Goal: Transaction & Acquisition: Purchase product/service

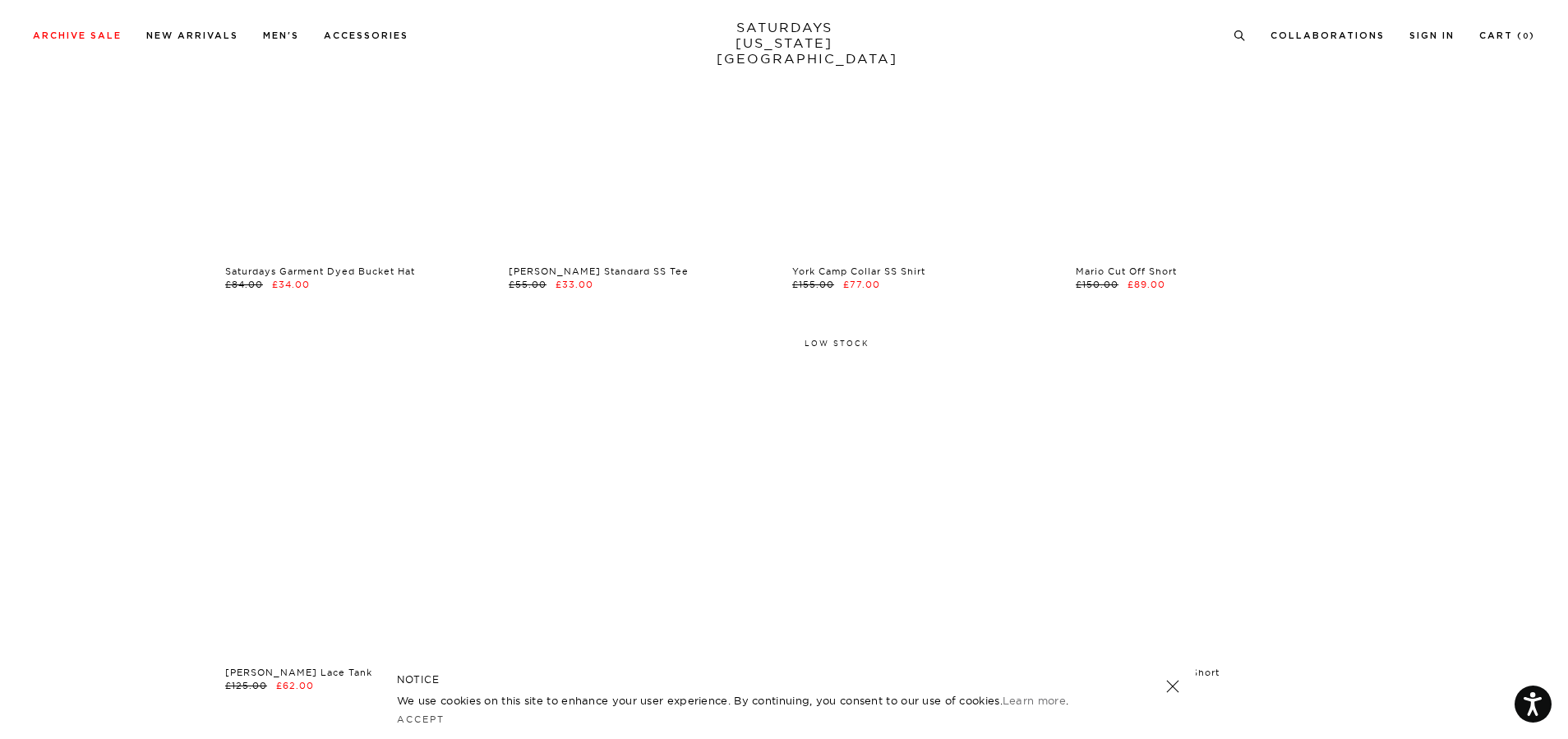
scroll to position [7560, 0]
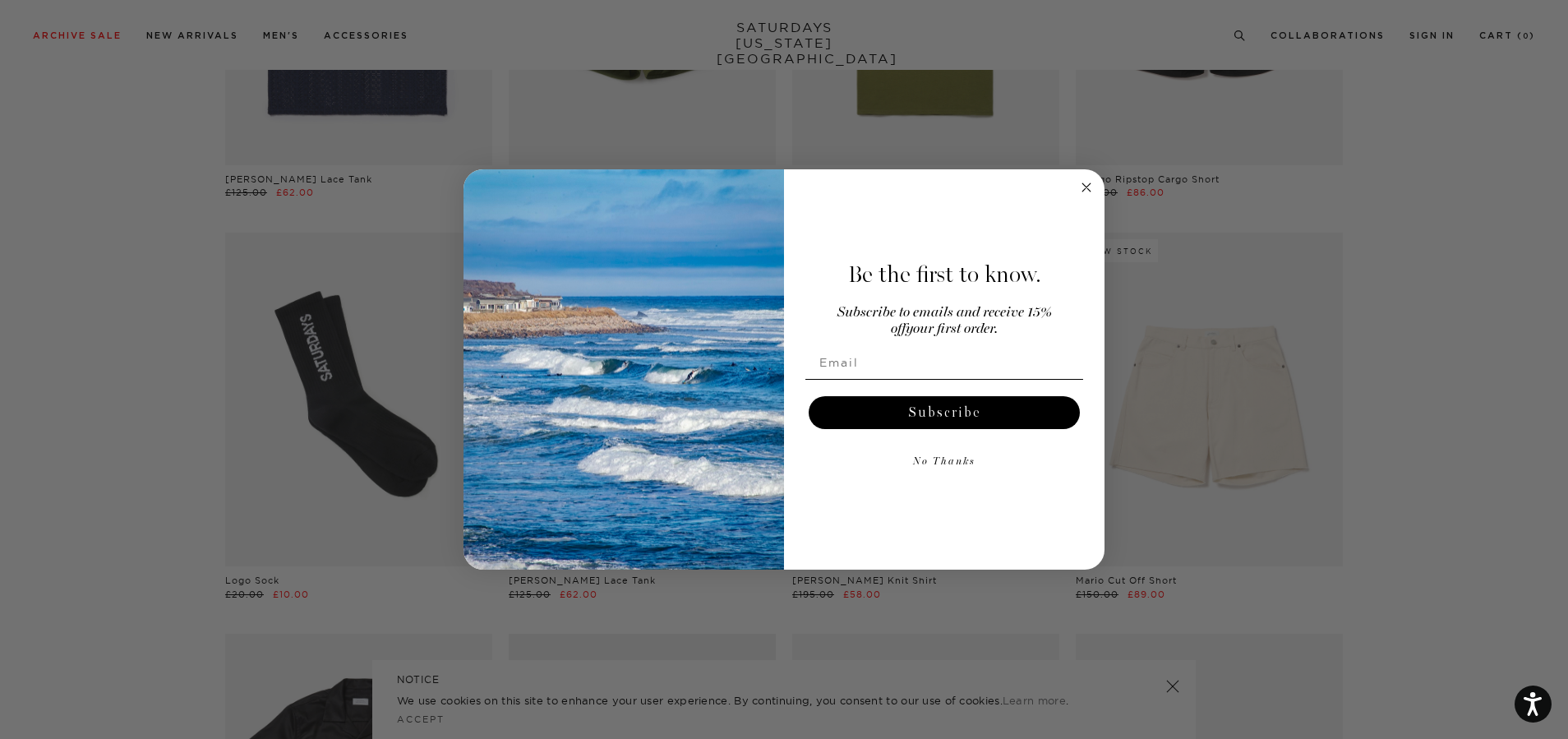
drag, startPoint x: 1088, startPoint y: 189, endPoint x: 795, endPoint y: 259, distance: 301.2
click at [1088, 189] on icon "Close dialog" at bounding box center [1087, 187] width 9 height 9
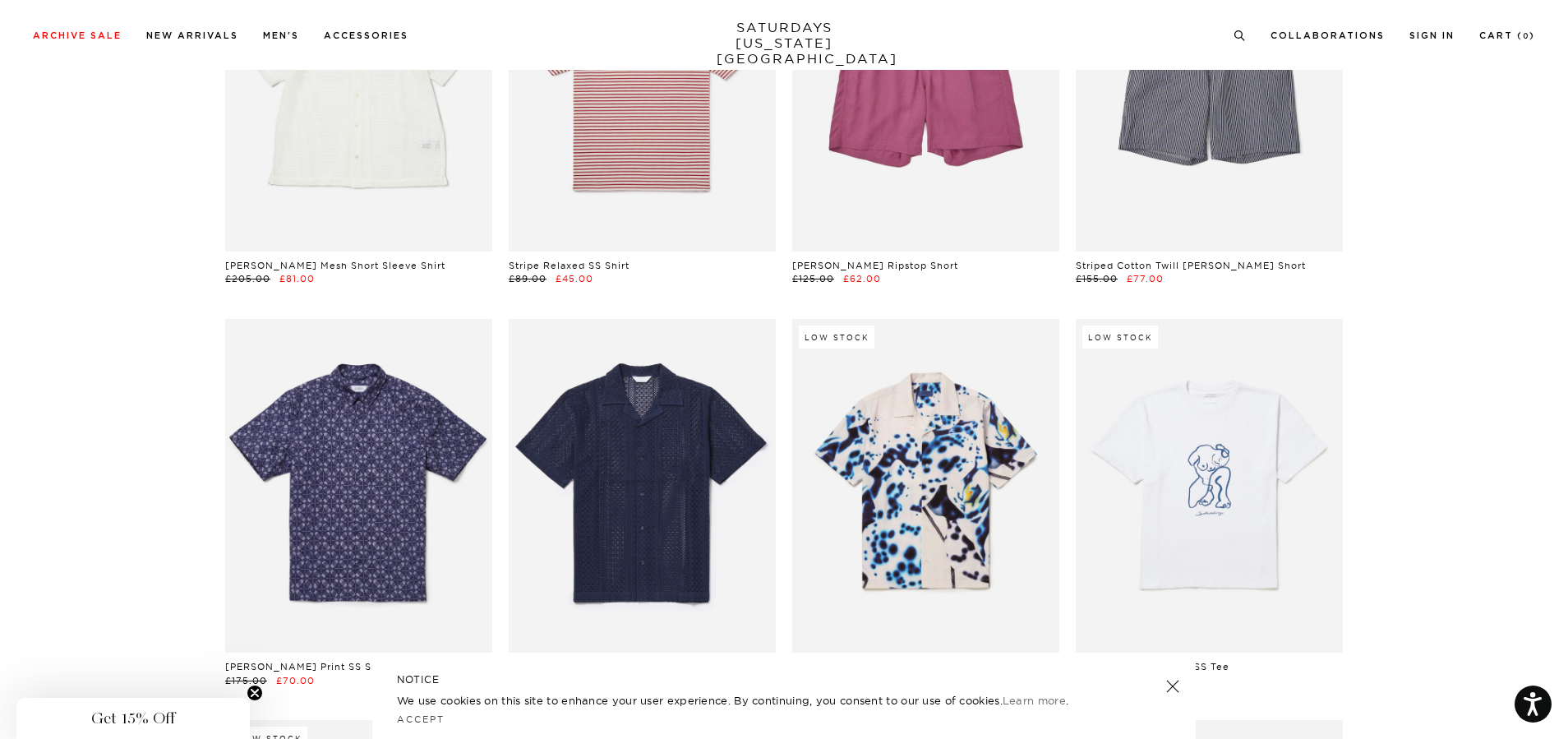
scroll to position [14051, 0]
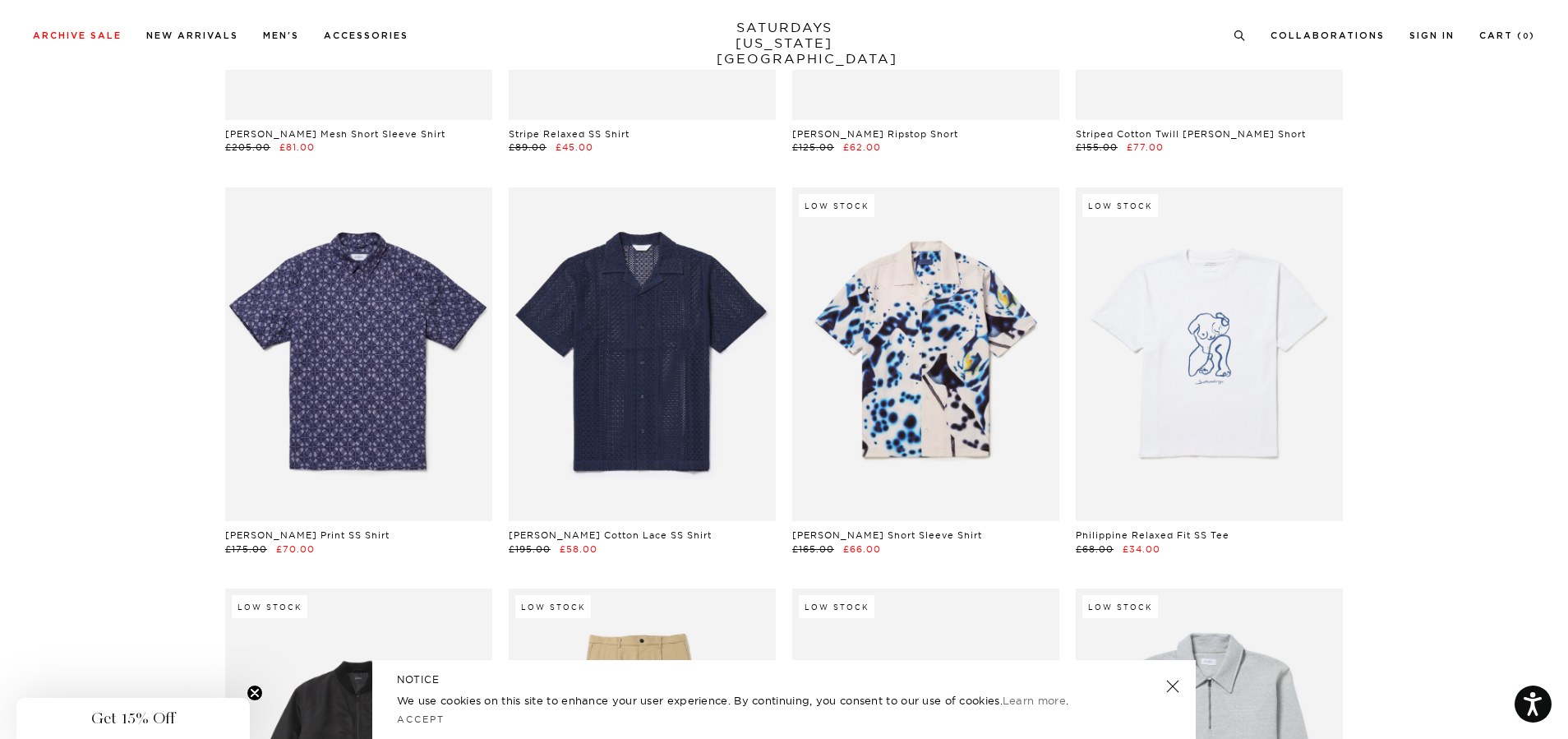
click at [1171, 687] on link at bounding box center [1172, 686] width 23 height 23
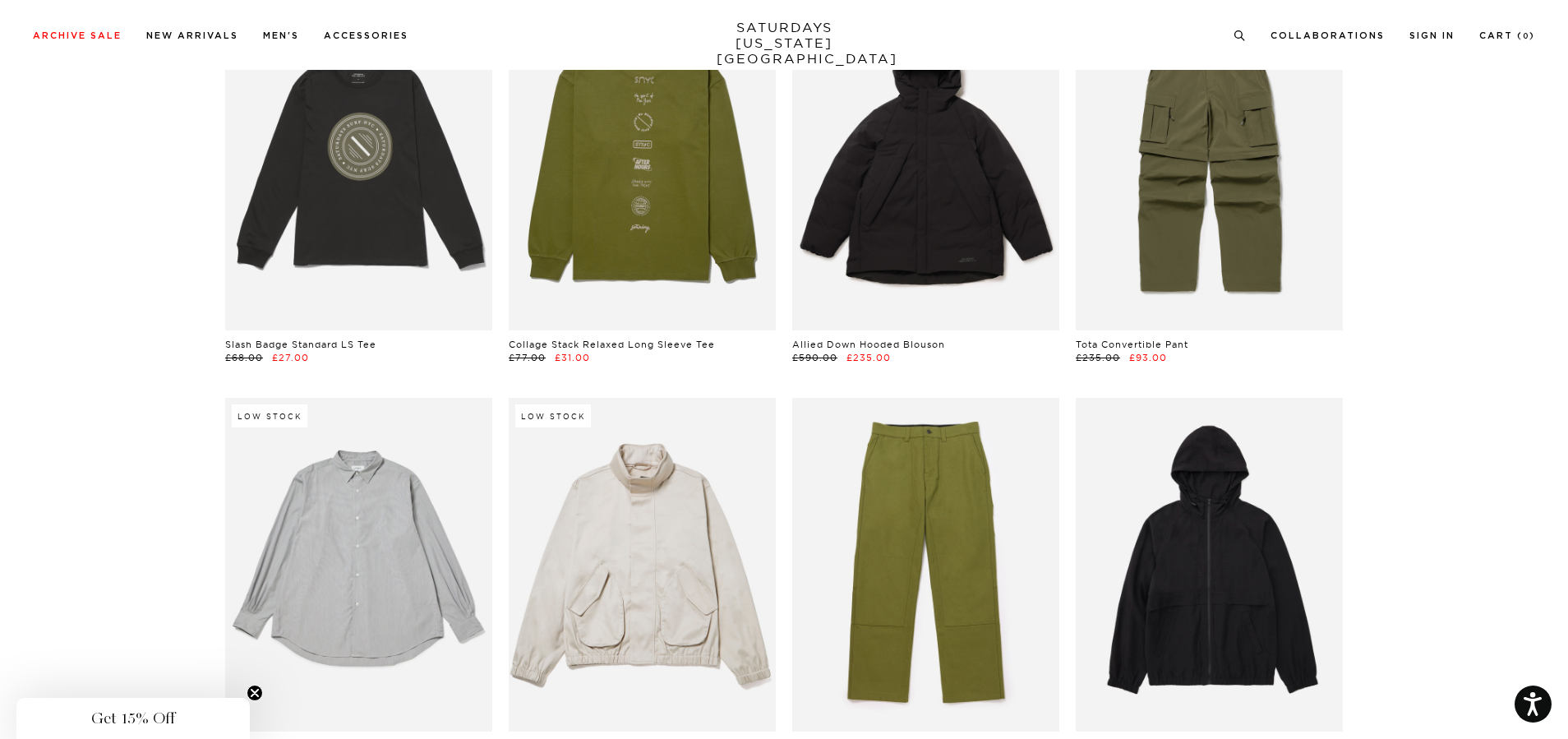
scroll to position [20296, 0]
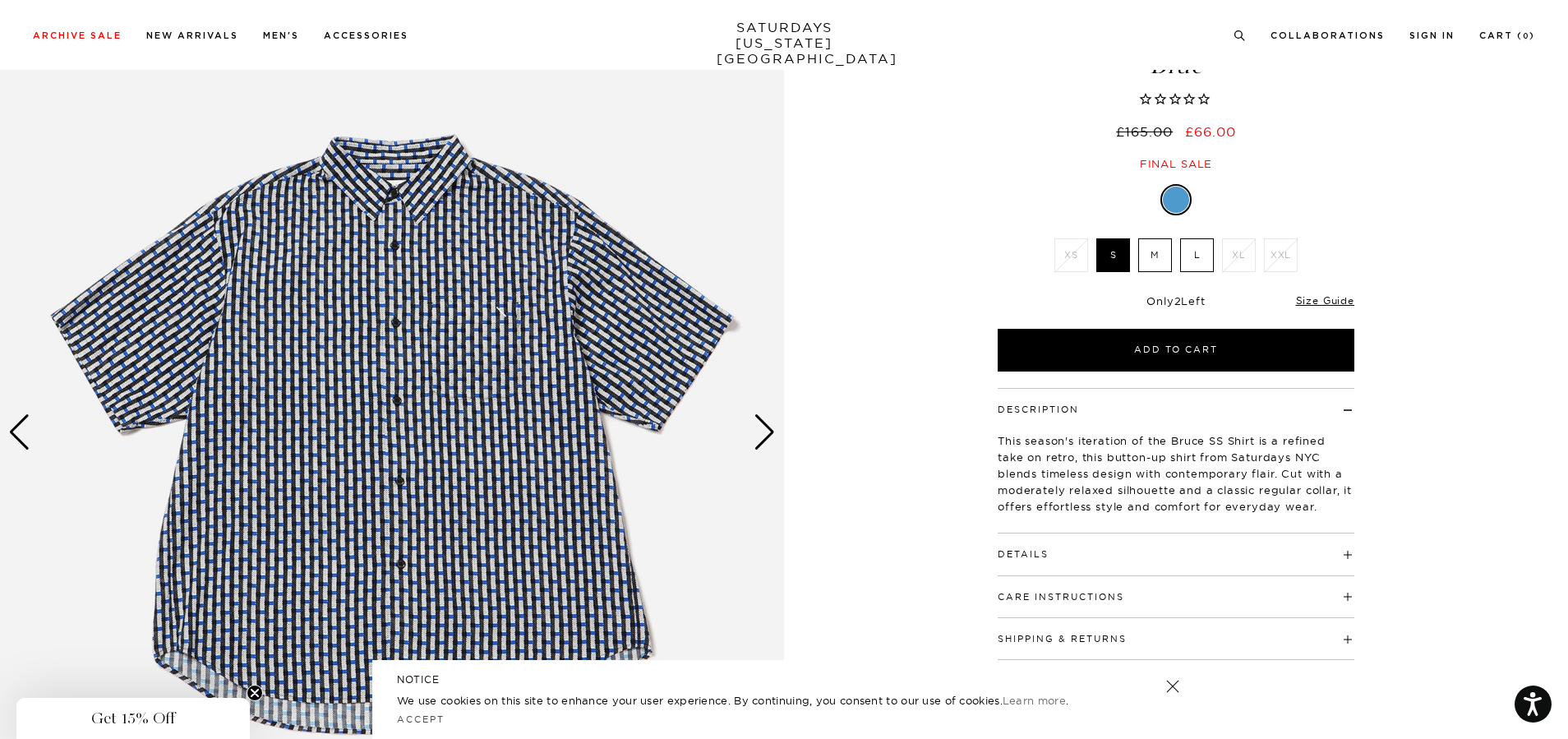
scroll to position [165, 0]
